Goal: Task Accomplishment & Management: Manage account settings

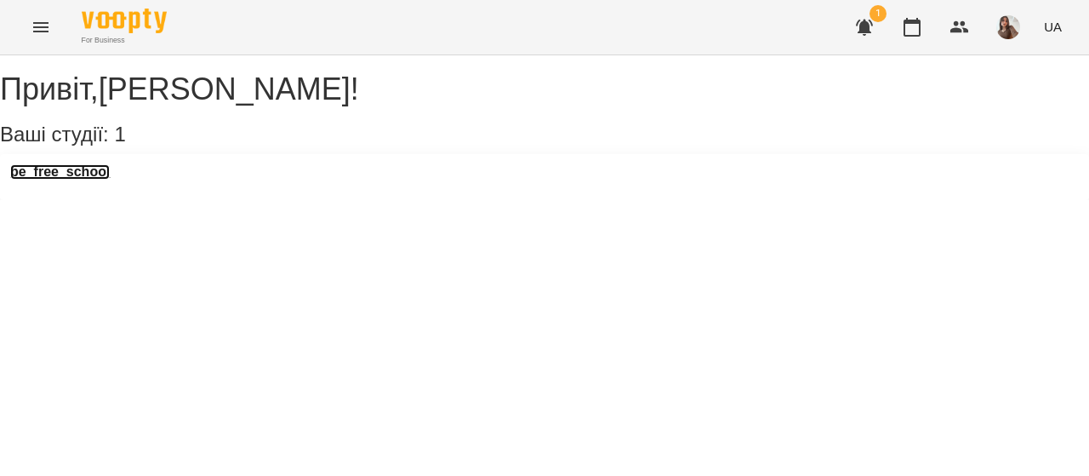
click at [110, 180] on h3 "be_free_school" at bounding box center [60, 171] width 100 height 15
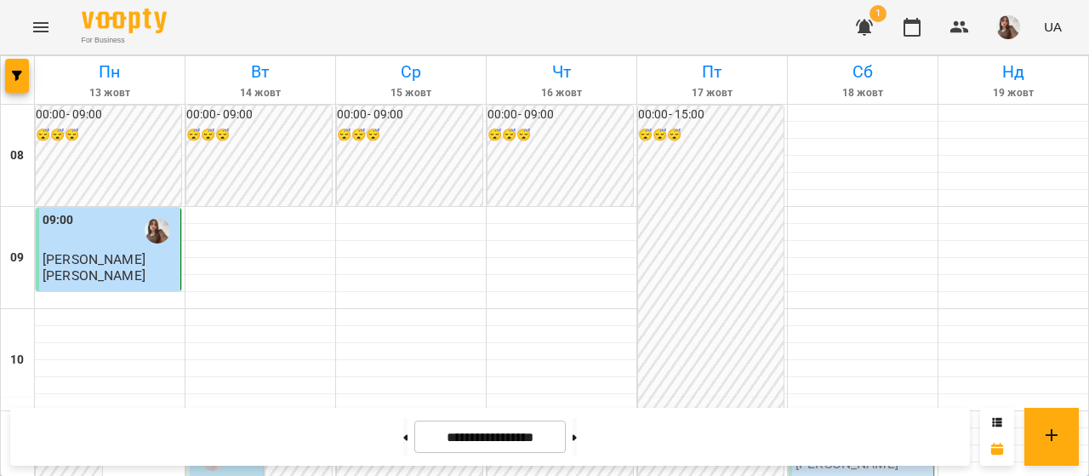
scroll to position [540, 0]
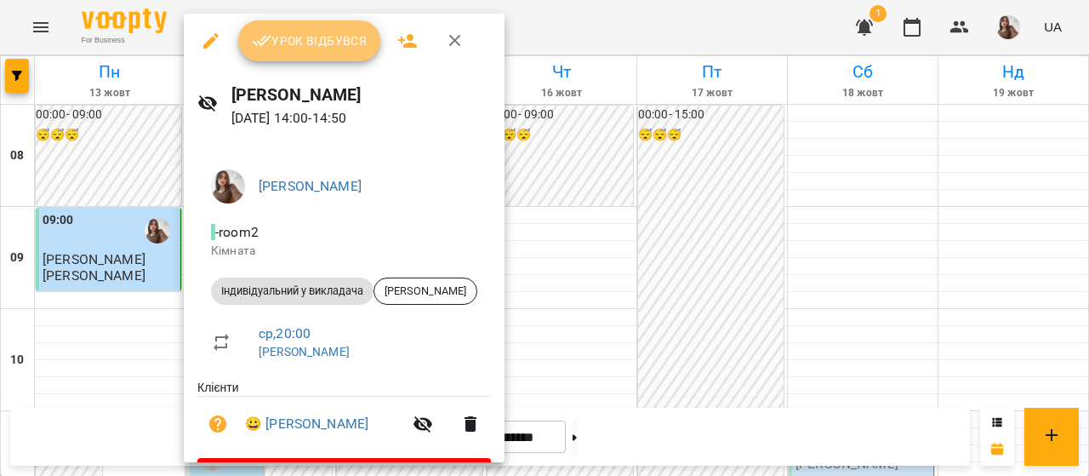
click at [287, 37] on span "Урок відбувся" at bounding box center [310, 41] width 116 height 20
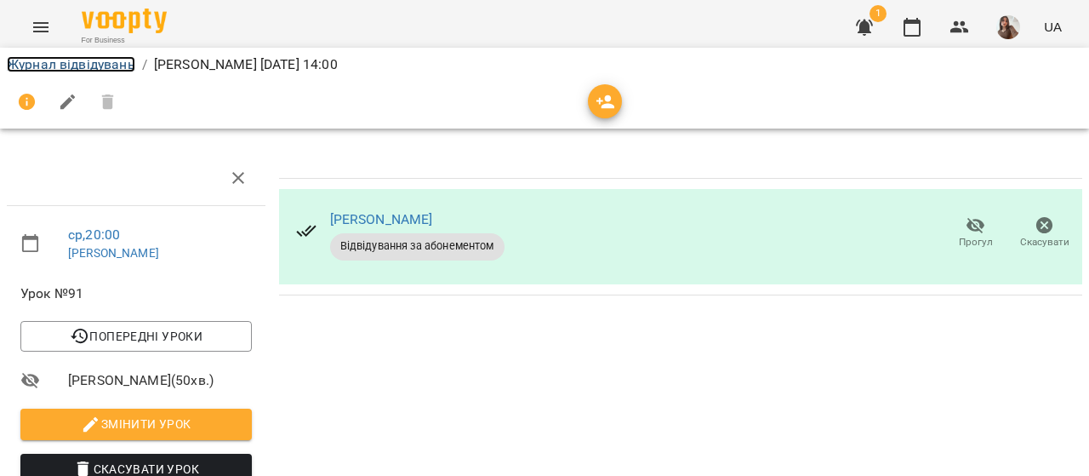
click at [107, 66] on link "Журнал відвідувань" at bounding box center [71, 64] width 128 height 16
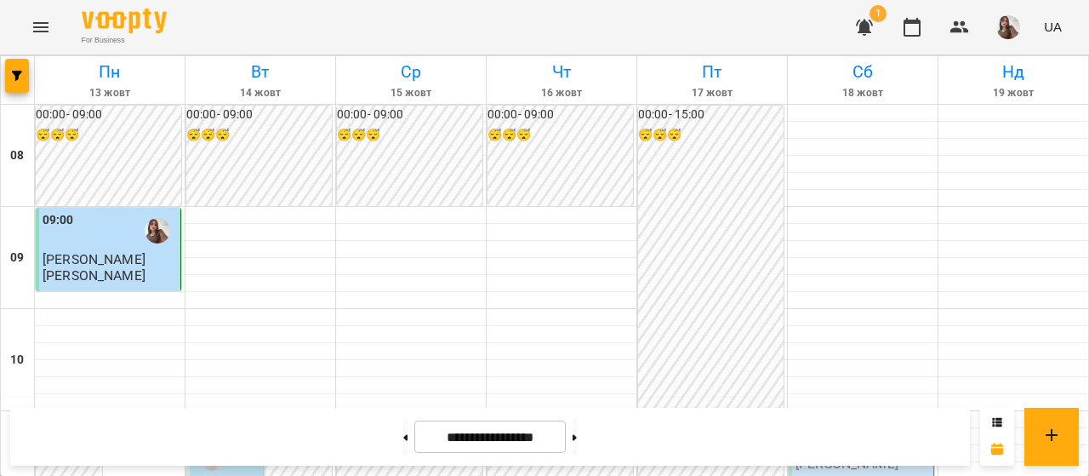
scroll to position [643, 0]
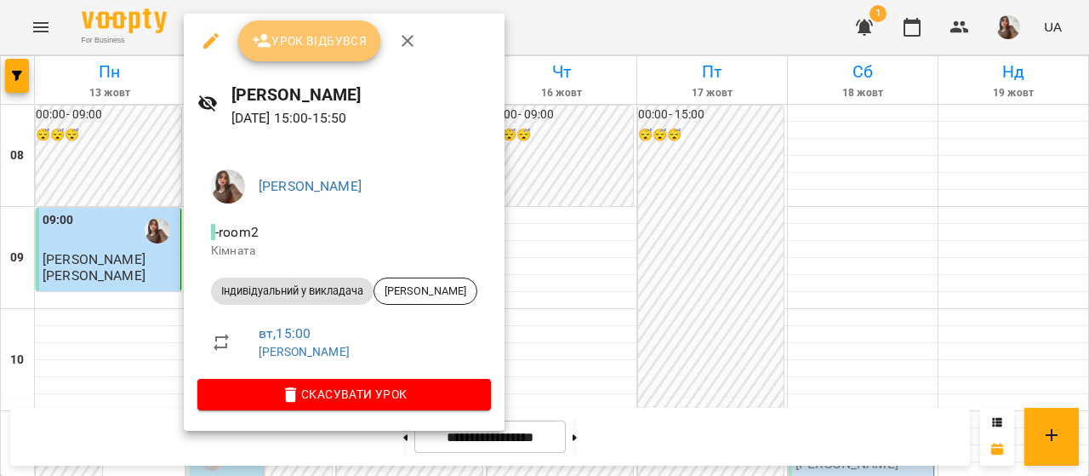
click at [294, 43] on span "Урок відбувся" at bounding box center [310, 41] width 116 height 20
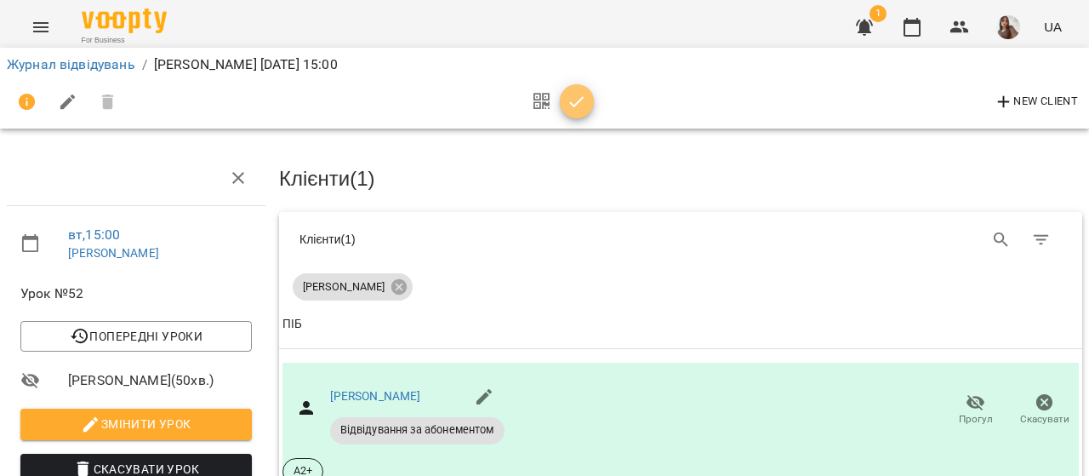
click at [579, 98] on icon "button" at bounding box center [577, 102] width 20 height 20
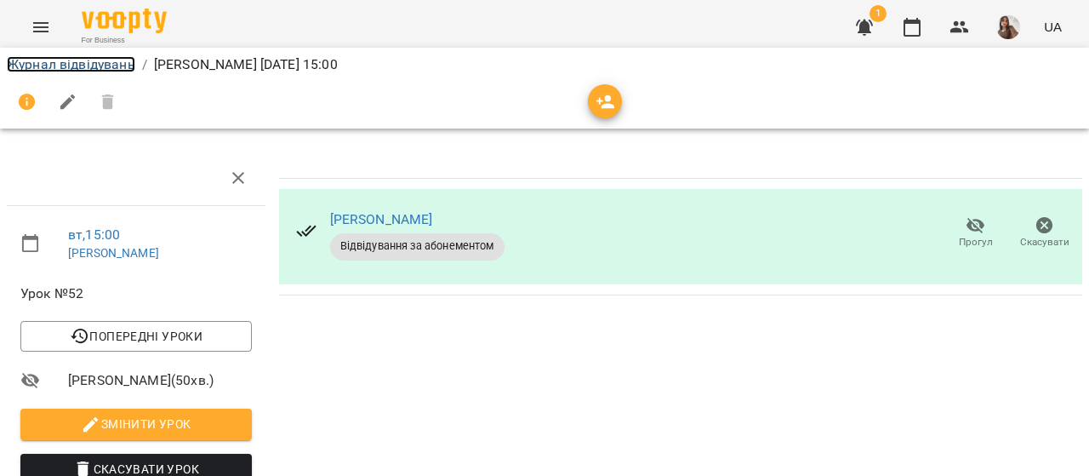
click at [44, 71] on link "Журнал відвідувань" at bounding box center [71, 64] width 128 height 16
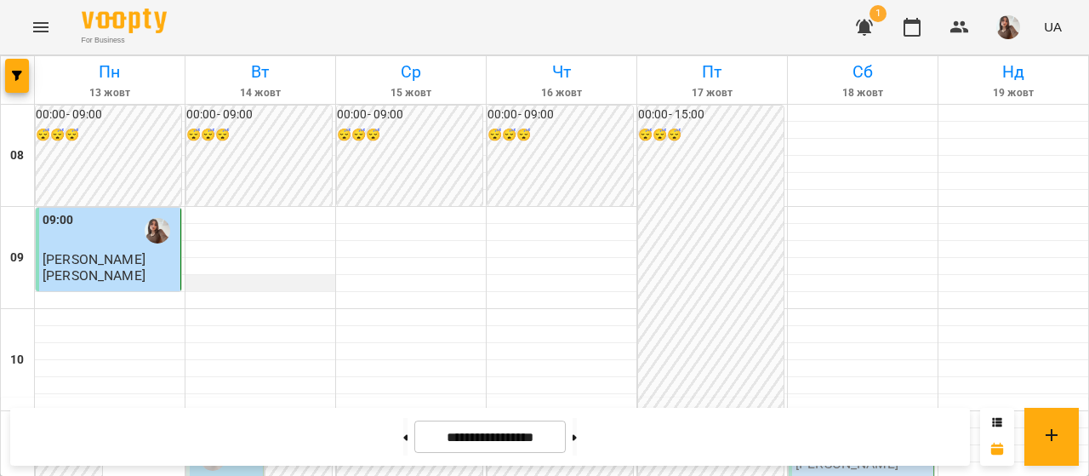
scroll to position [671, 0]
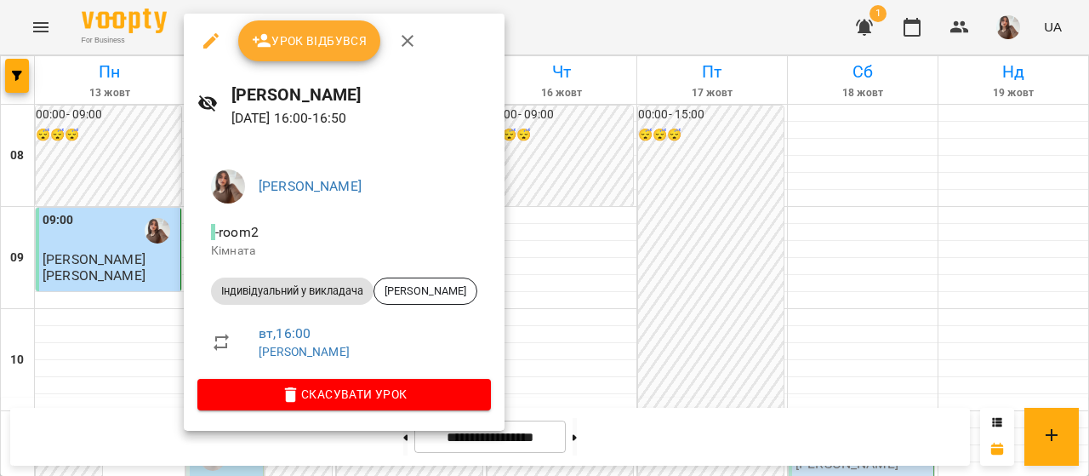
click at [325, 40] on span "Урок відбувся" at bounding box center [310, 41] width 116 height 20
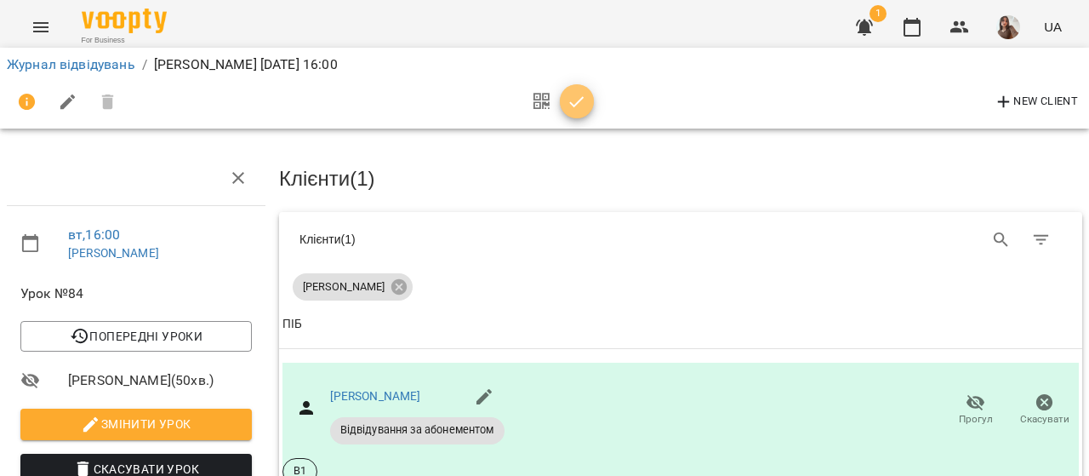
click at [575, 110] on icon "button" at bounding box center [577, 102] width 20 height 20
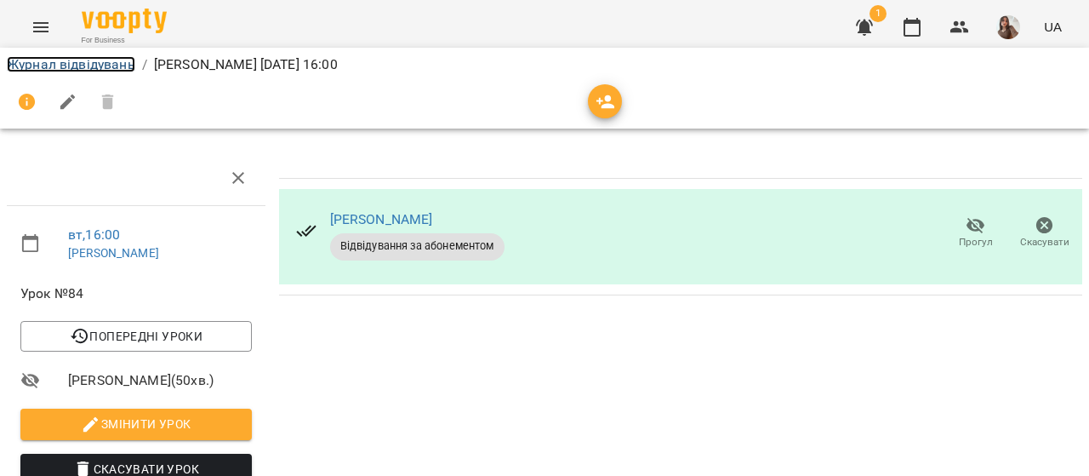
click at [65, 67] on link "Журнал відвідувань" at bounding box center [71, 64] width 128 height 16
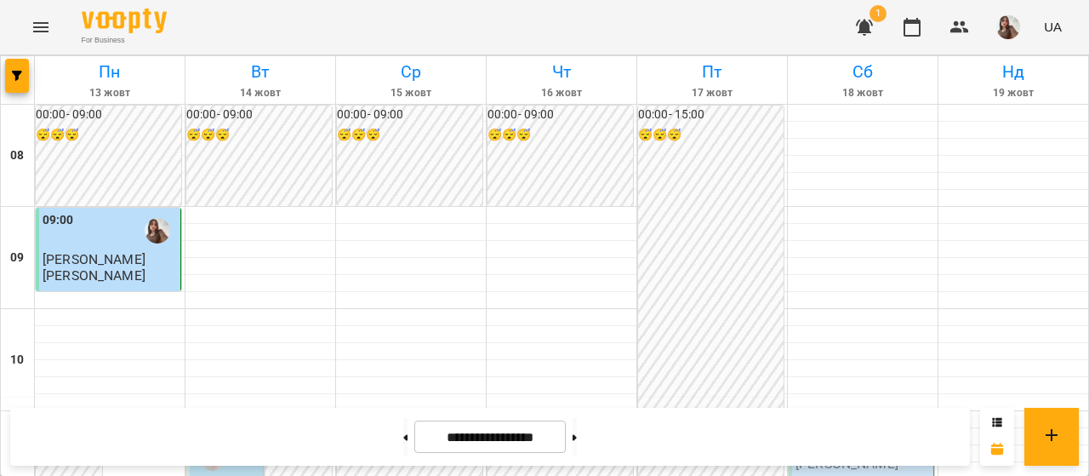
scroll to position [760, 0]
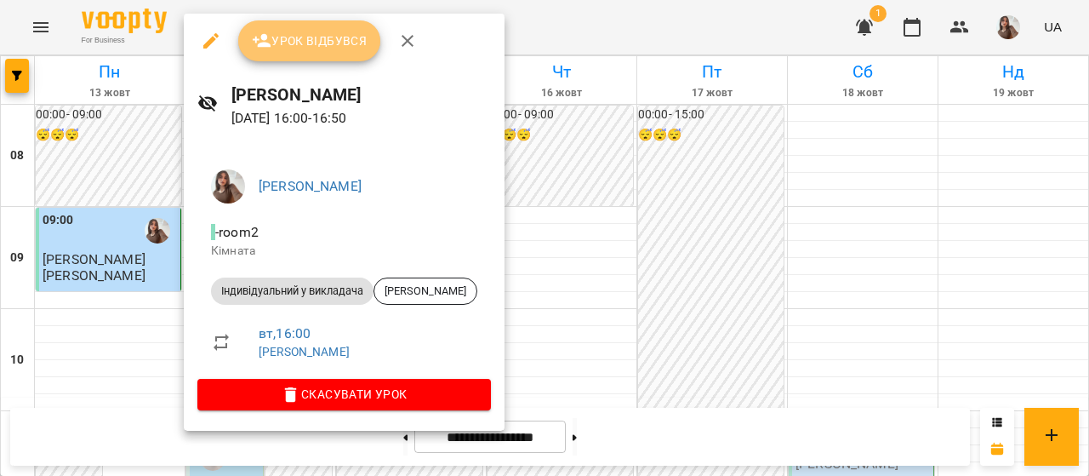
click at [303, 55] on button "Урок відбувся" at bounding box center [309, 40] width 143 height 41
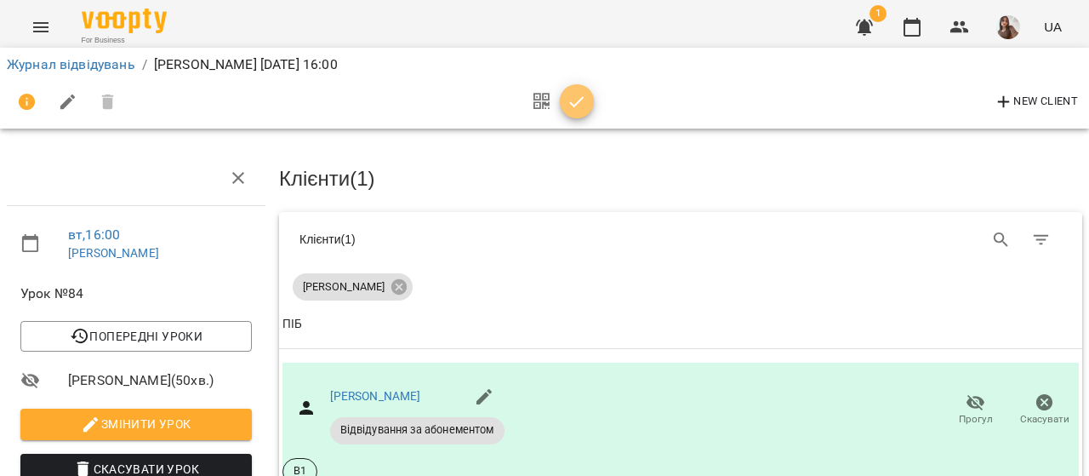
click at [579, 108] on icon "button" at bounding box center [577, 102] width 20 height 20
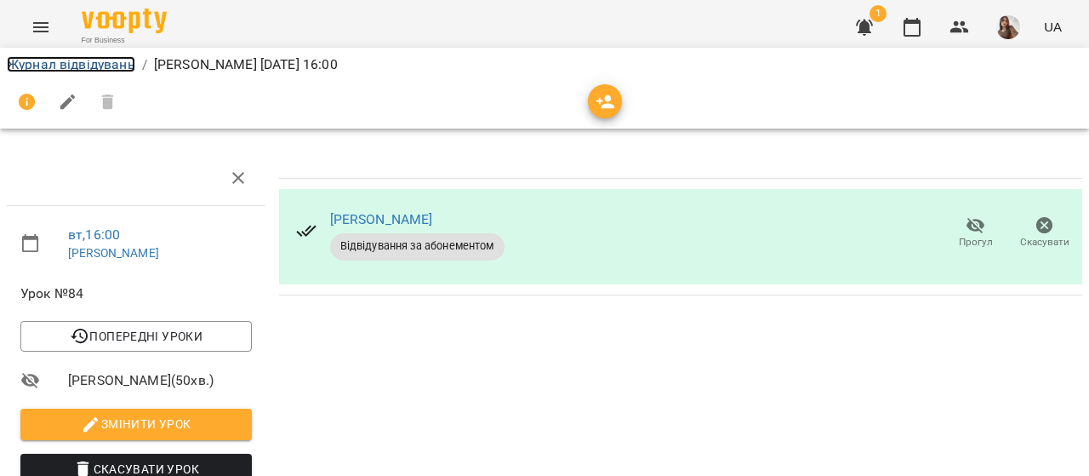
click at [107, 66] on link "Журнал відвідувань" at bounding box center [71, 64] width 128 height 16
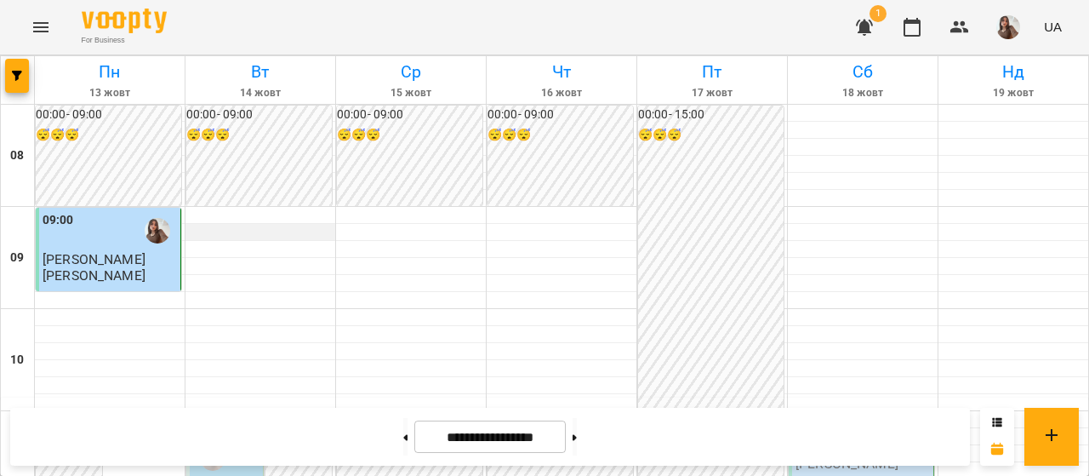
scroll to position [1002, 0]
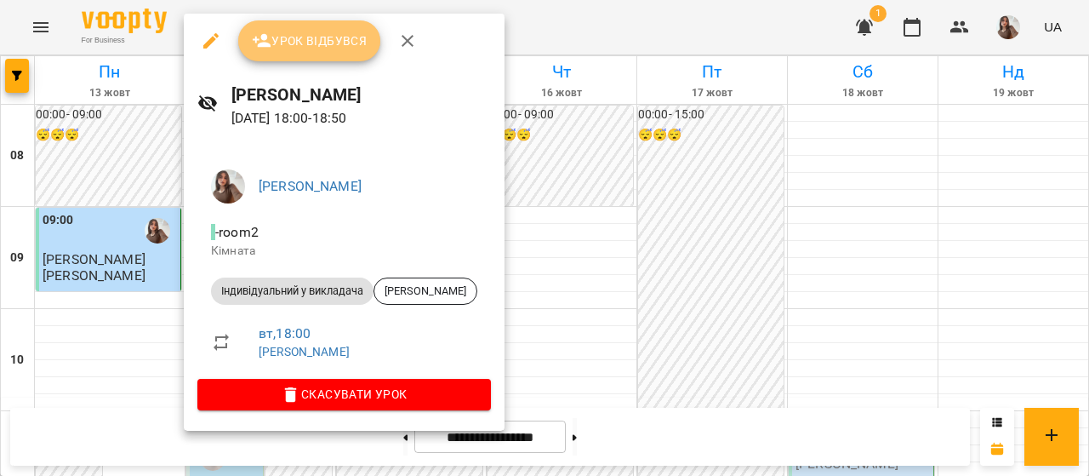
click at [290, 45] on span "Урок відбувся" at bounding box center [310, 41] width 116 height 20
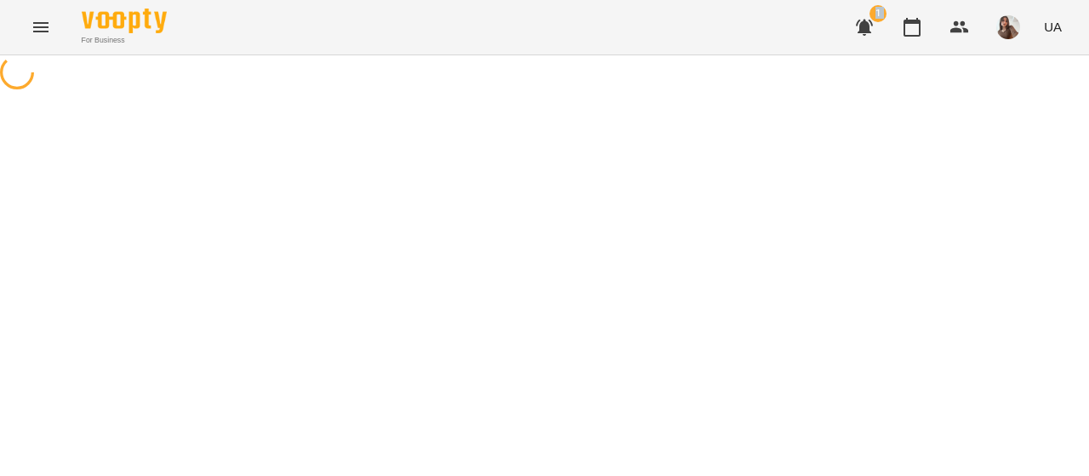
drag, startPoint x: 308, startPoint y: 46, endPoint x: 454, endPoint y: 110, distance: 159.7
click at [454, 94] on div "For Business 1 UA" at bounding box center [544, 47] width 1089 height 94
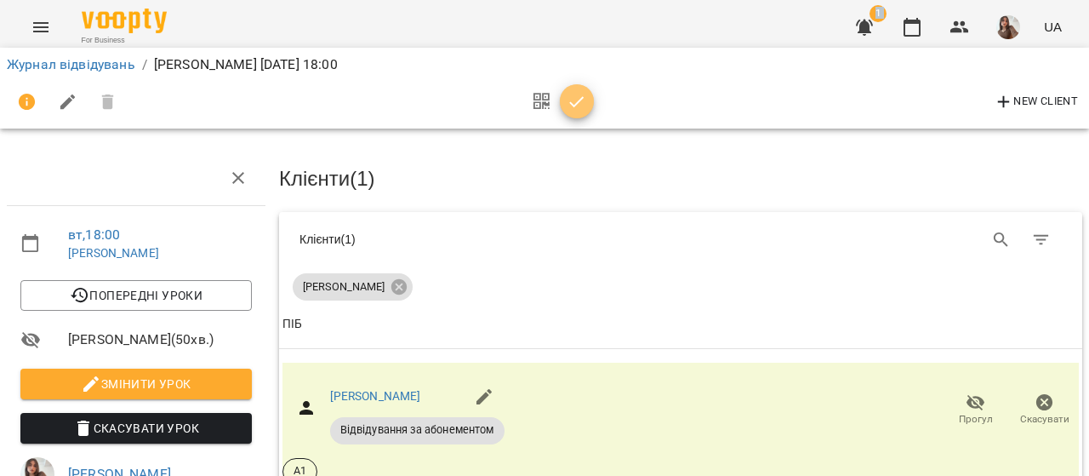
click at [577, 100] on icon "button" at bounding box center [577, 102] width 20 height 20
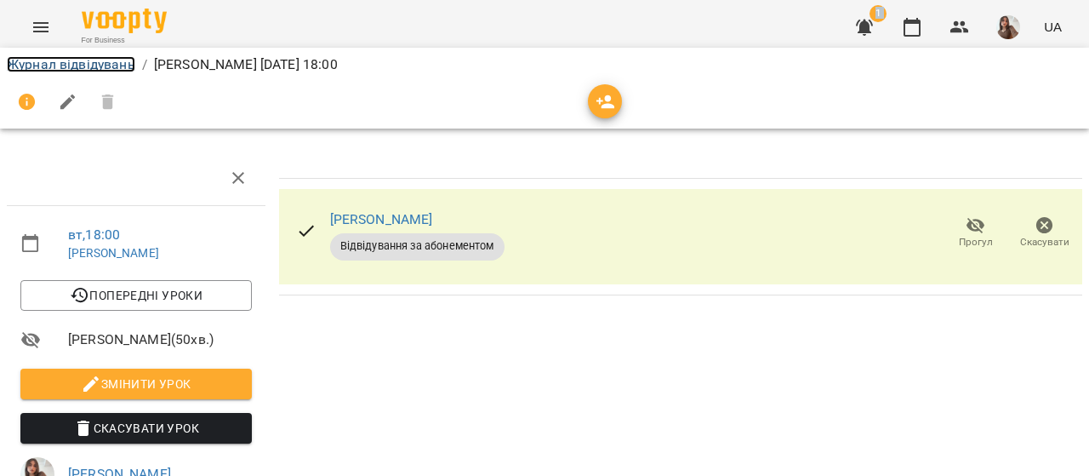
click at [112, 64] on link "Журнал відвідувань" at bounding box center [71, 64] width 128 height 16
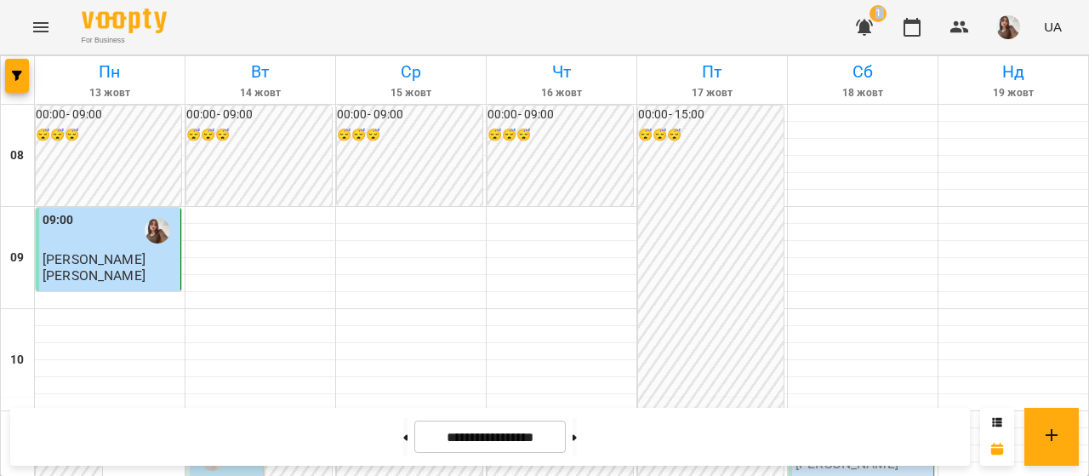
scroll to position [1113, 0]
click at [865, 20] on icon "button" at bounding box center [864, 27] width 20 height 20
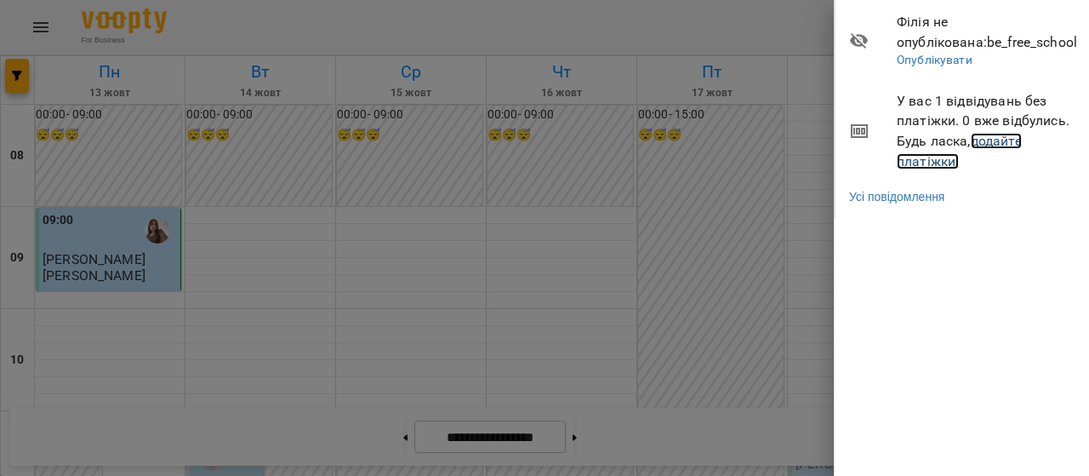
click at [999, 135] on link "додайте платіжки!" at bounding box center [959, 151] width 125 height 37
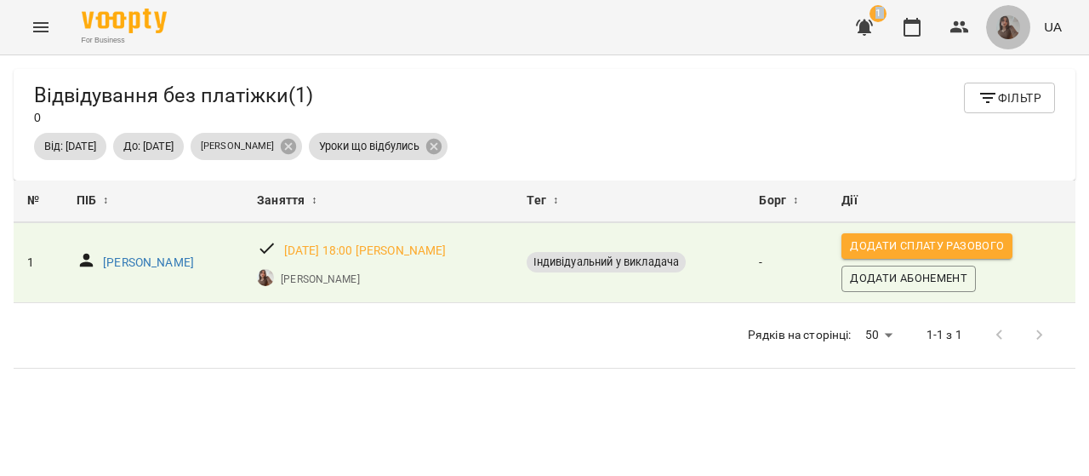
click at [1005, 26] on img "button" at bounding box center [1008, 27] width 24 height 24
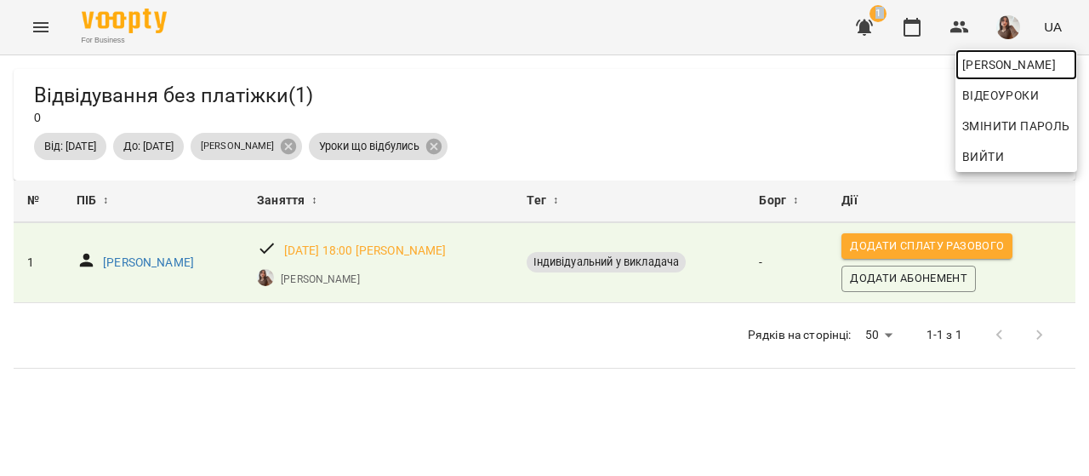
click at [989, 65] on span "[PERSON_NAME]" at bounding box center [1016, 64] width 108 height 20
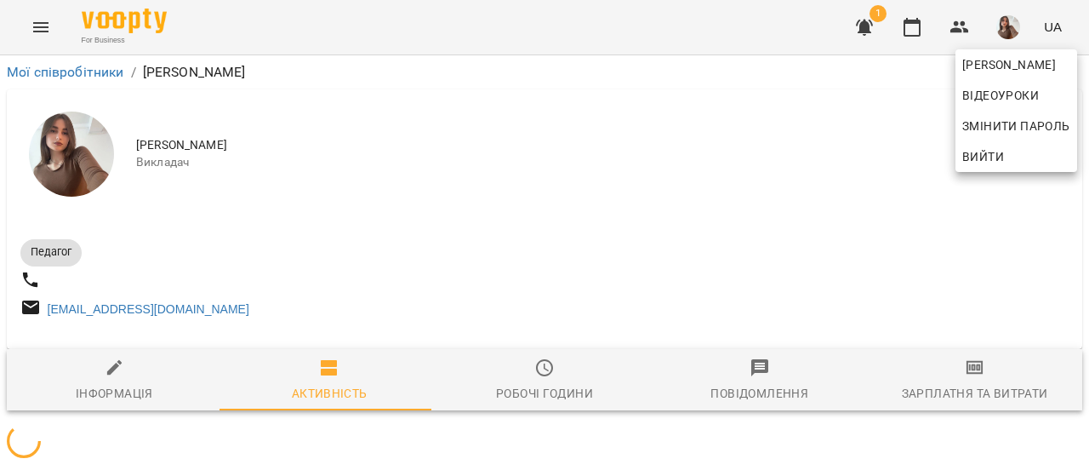
click at [948, 380] on div at bounding box center [544, 238] width 1089 height 476
click at [948, 380] on div "[PERSON_NAME] Відеоуроки Змінити пароль Вийти" at bounding box center [544, 238] width 1089 height 476
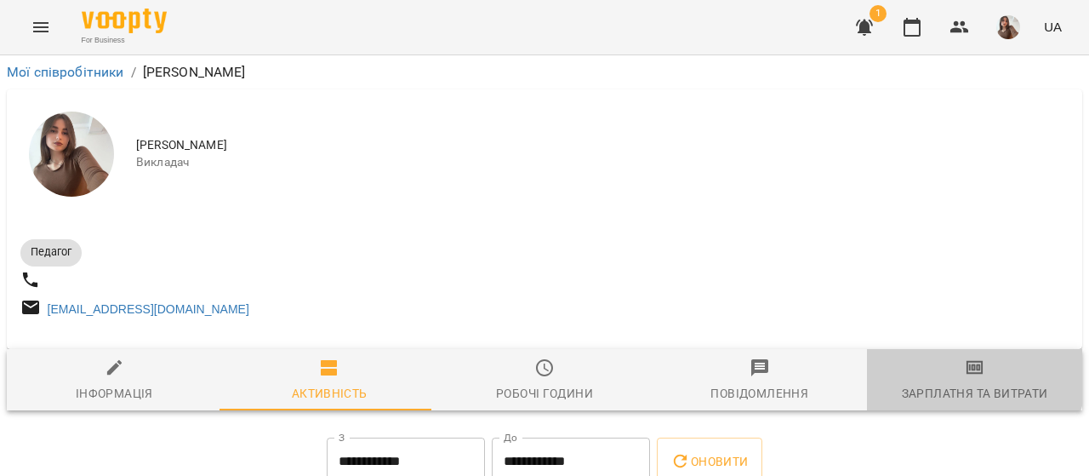
click at [948, 380] on span "Зарплатня та Витрати" at bounding box center [974, 380] width 195 height 46
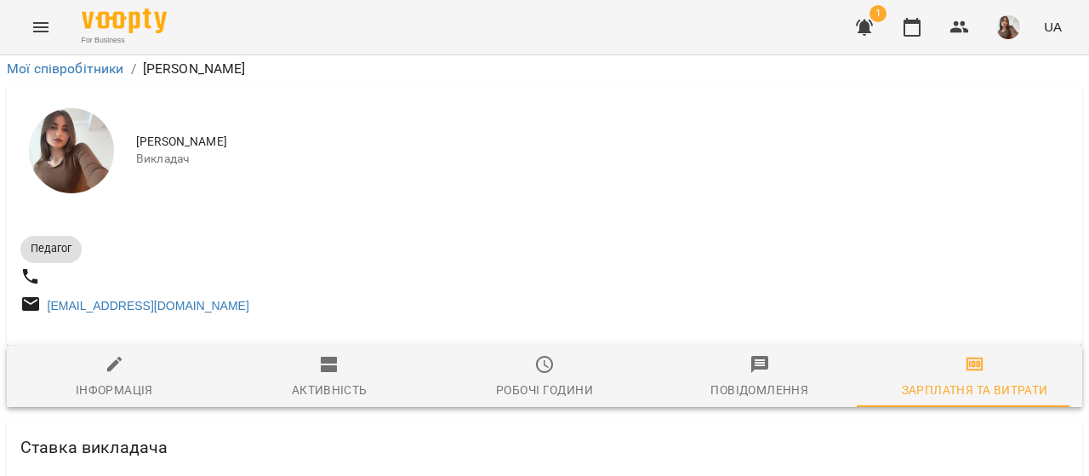
scroll to position [652, 0]
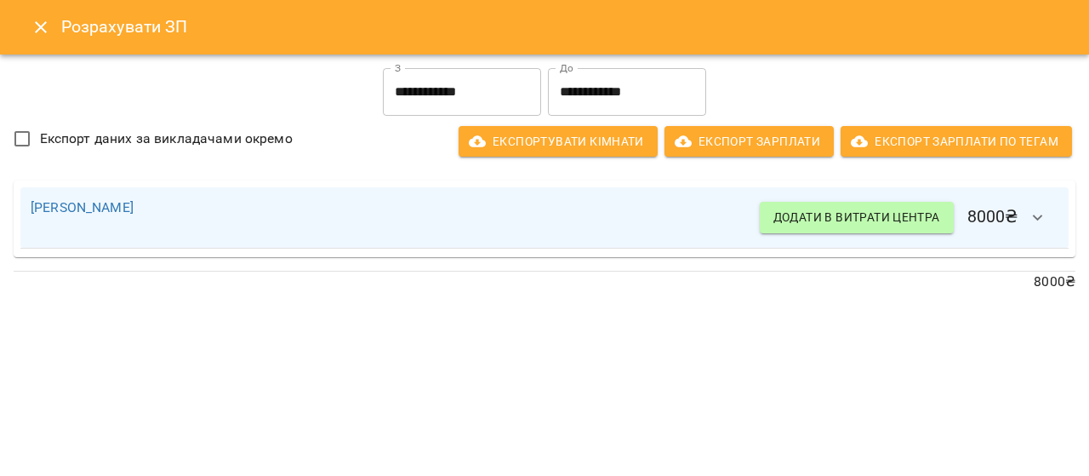
click at [1038, 218] on icon "button" at bounding box center [1038, 218] width 20 height 20
